Goal: Information Seeking & Learning: Learn about a topic

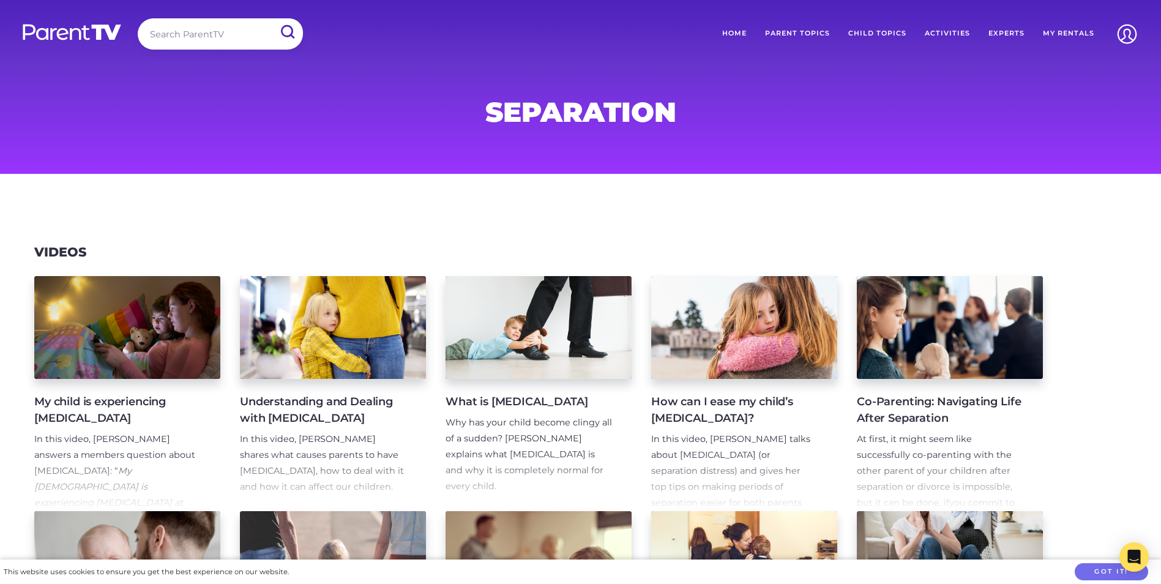
click at [184, 31] on input "search" at bounding box center [220, 33] width 165 height 31
type input "children in sport and games"
click at [271, 18] on input "submit" at bounding box center [287, 32] width 32 height 28
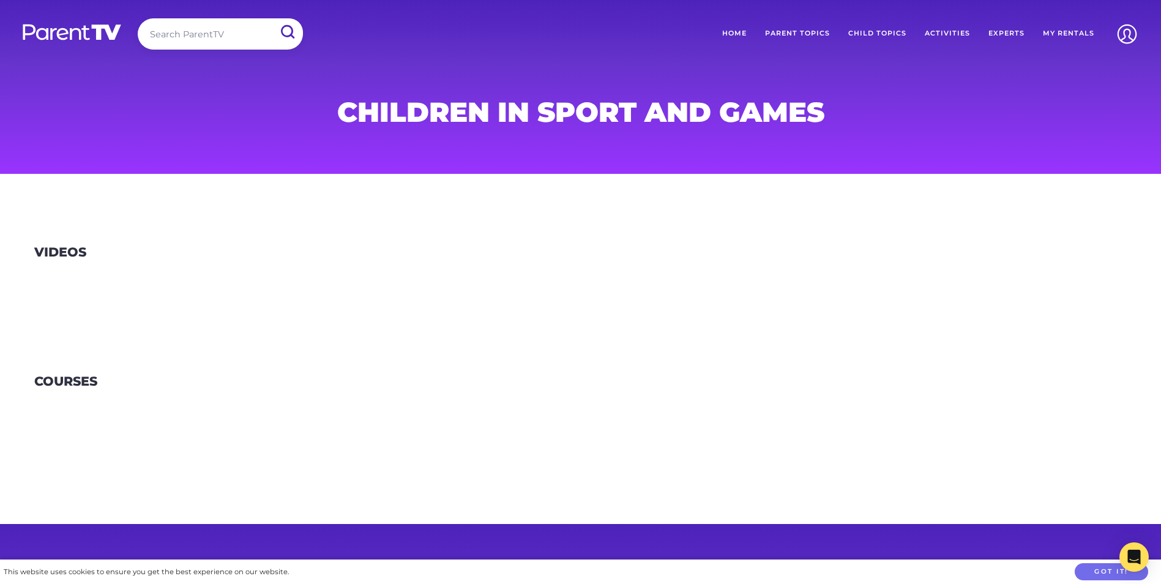
click at [869, 28] on link "Child Topics" at bounding box center [877, 33] width 77 height 31
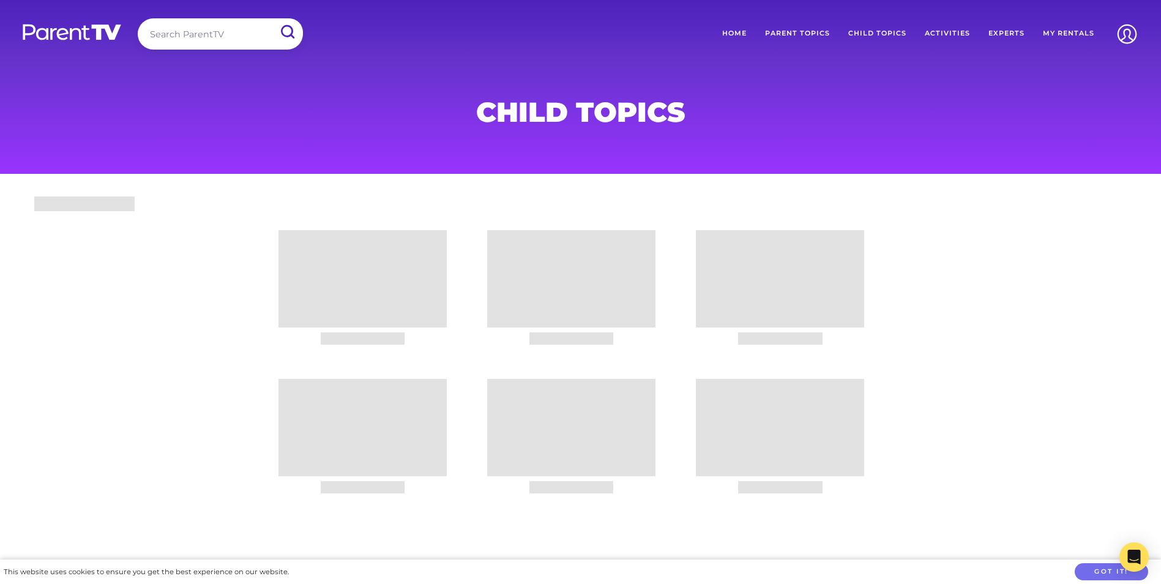
click at [965, 250] on div at bounding box center [580, 359] width 1161 height 335
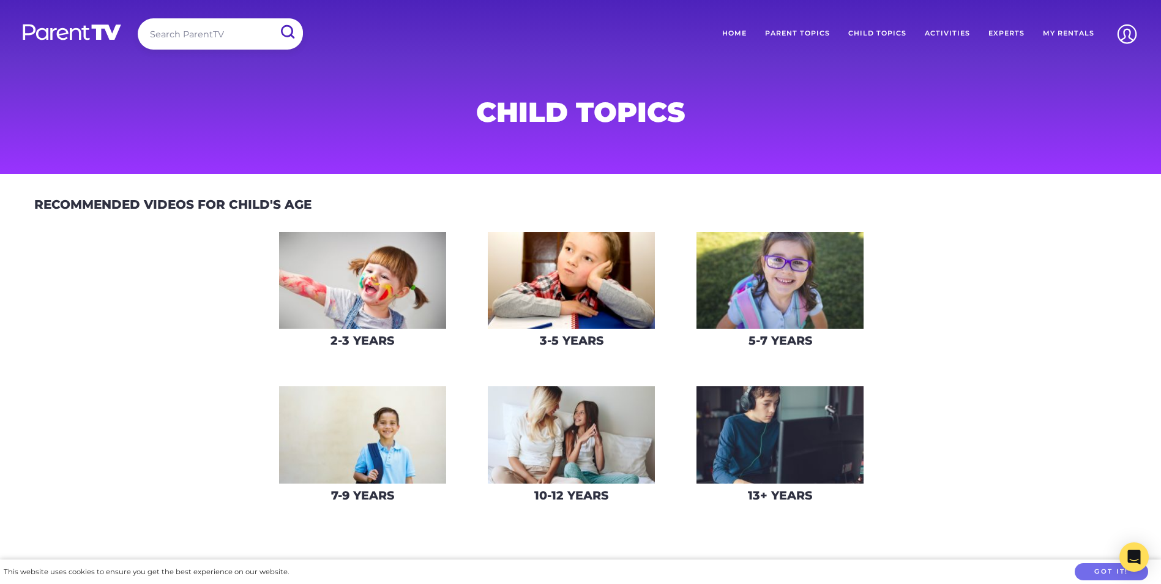
click at [764, 337] on h3 "5-7 Years" at bounding box center [781, 341] width 64 height 14
